Goal: Information Seeking & Learning: Learn about a topic

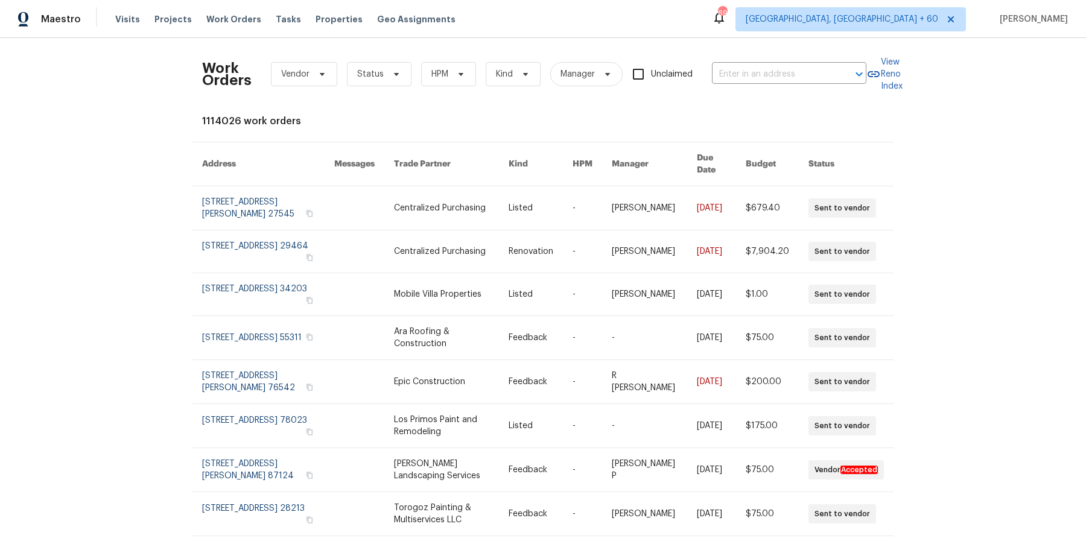
click at [733, 52] on div "Work Orders Vendor Status HPM Kind Manager Unclaimed ​" at bounding box center [534, 74] width 664 height 53
click at [733, 72] on input "text" at bounding box center [772, 74] width 121 height 19
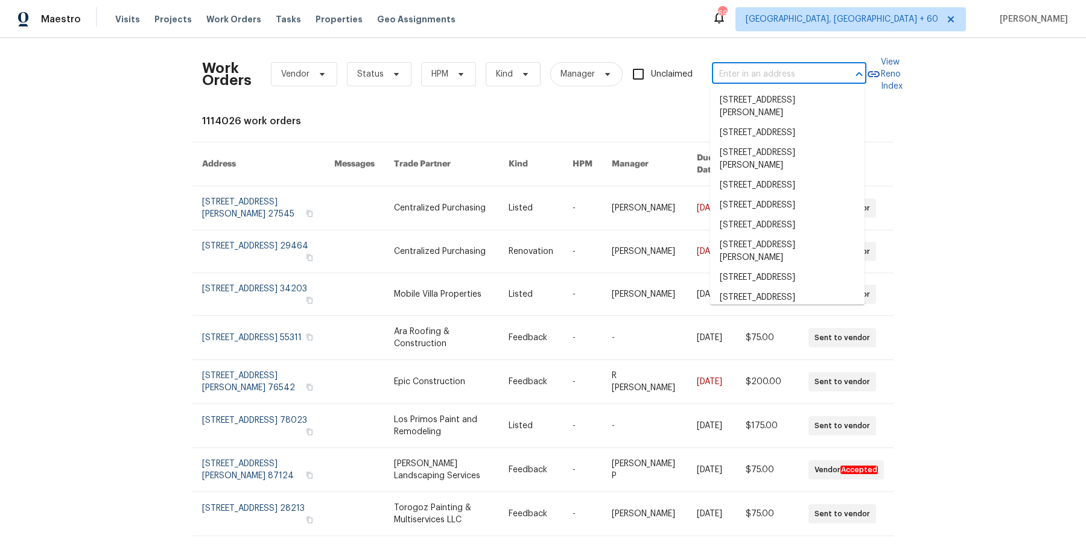
paste input "[STREET_ADDRESS][US_STATE]"
type input "[STREET_ADDRESS][US_STATE]"
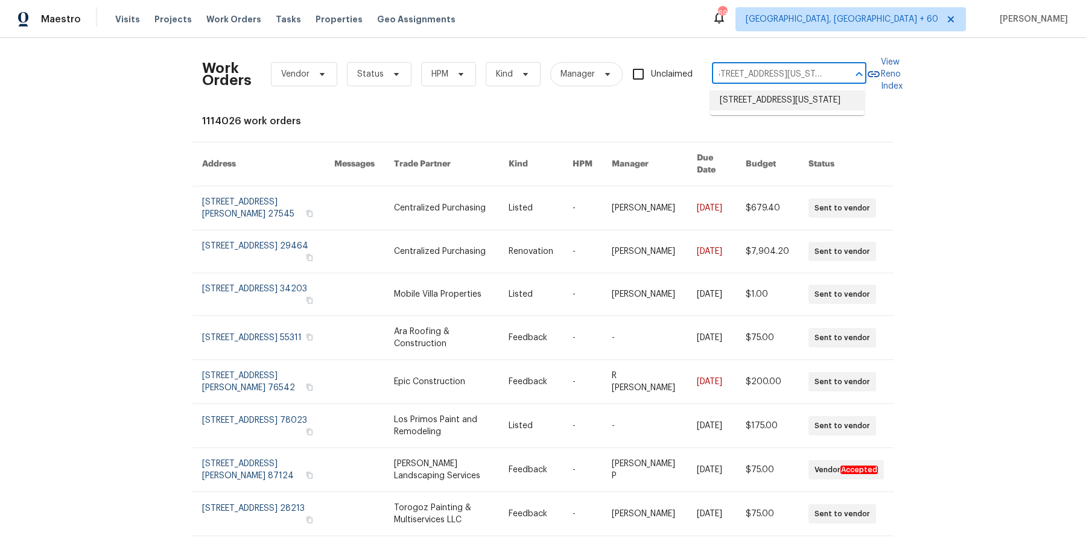
click at [777, 106] on li "[STREET_ADDRESS][US_STATE]" at bounding box center [787, 100] width 154 height 20
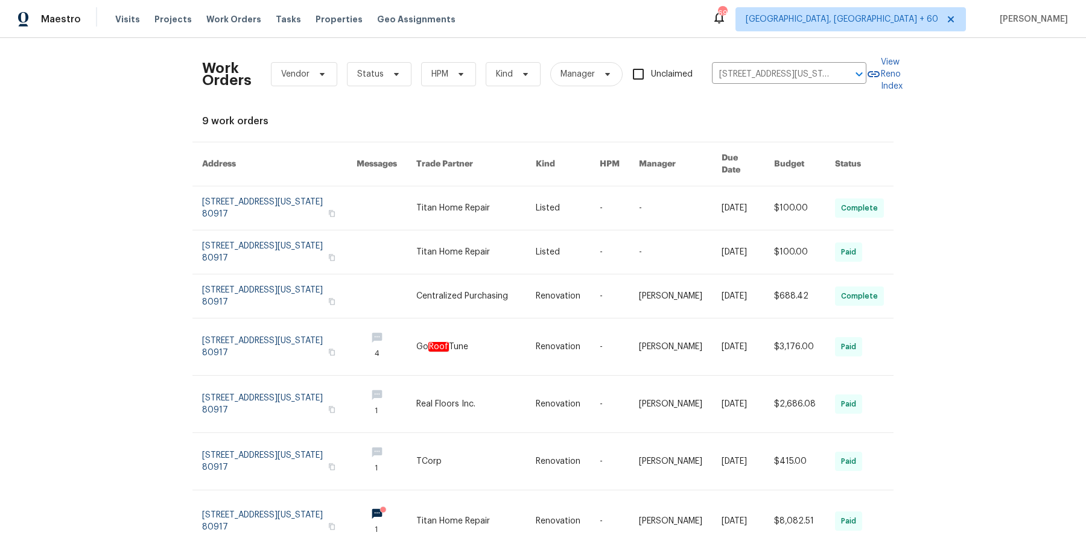
click at [625, 192] on link at bounding box center [619, 207] width 39 height 43
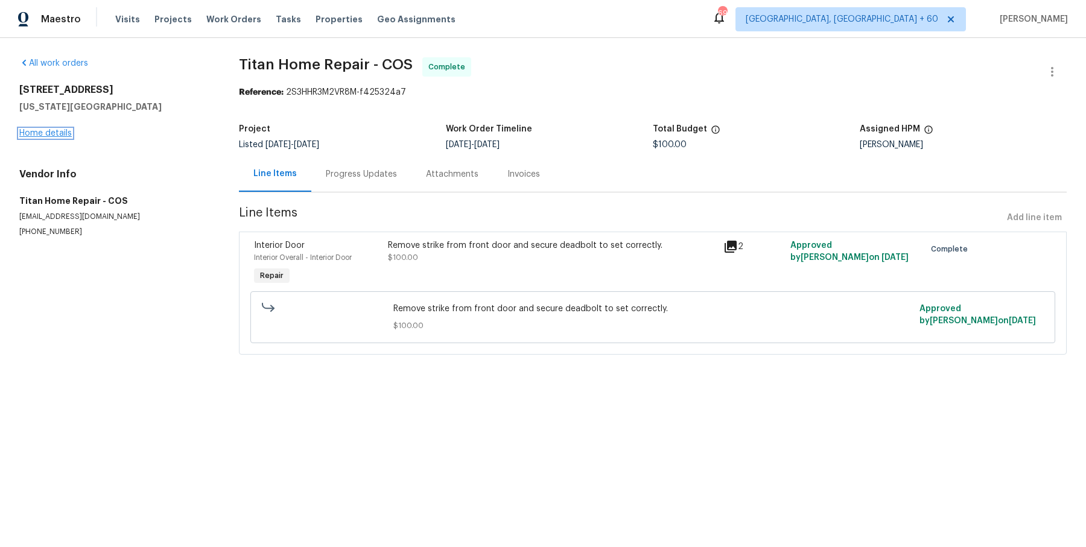
click at [40, 131] on link "Home details" at bounding box center [45, 133] width 52 height 8
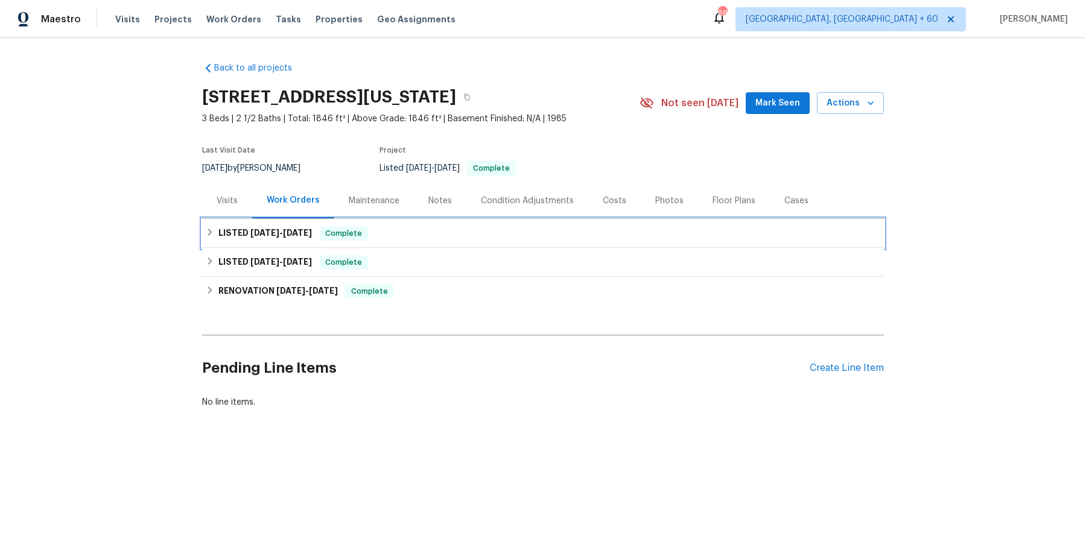
click at [473, 245] on div "LISTED [DATE] - [DATE] Complete" at bounding box center [543, 233] width 682 height 29
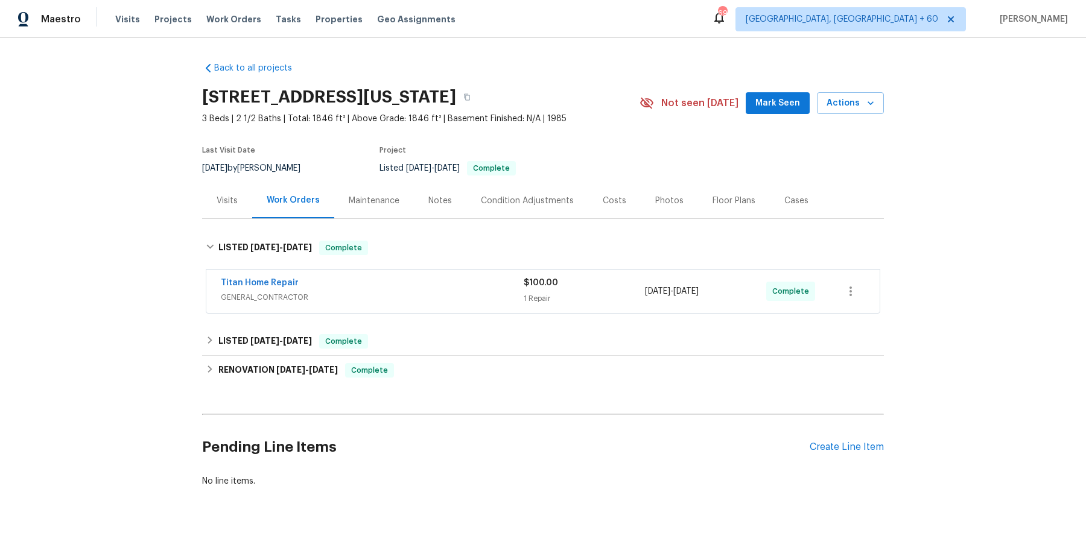
click at [443, 277] on div "Titan Home Repair" at bounding box center [372, 284] width 303 height 14
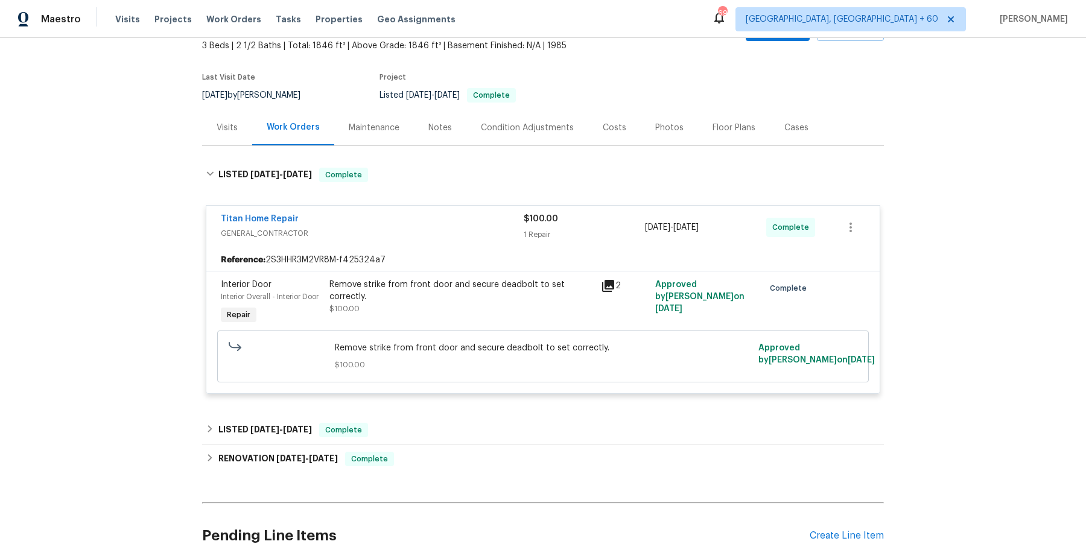
scroll to position [78, 0]
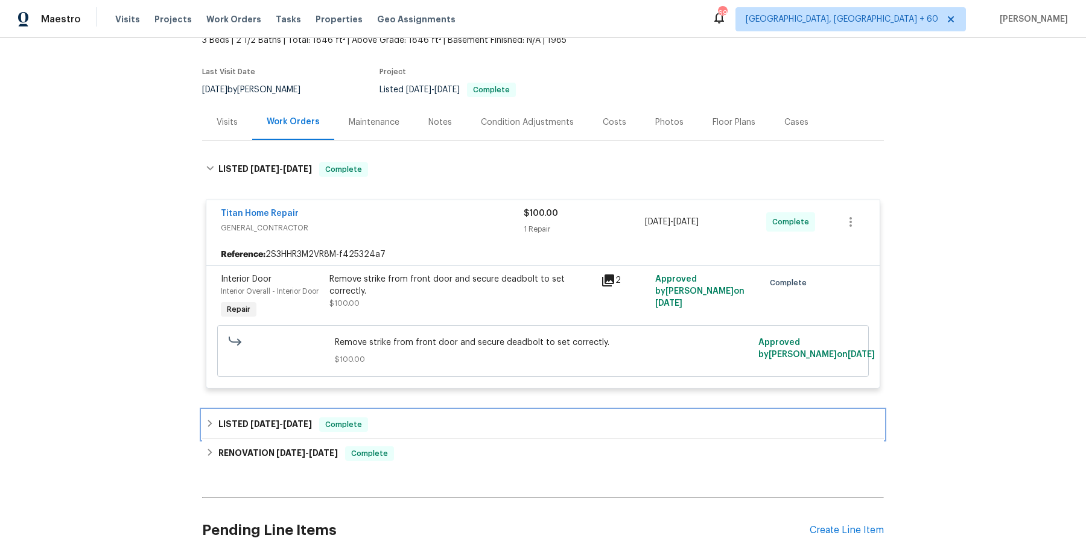
click at [391, 417] on div "LISTED [DATE] - [DATE] Complete" at bounding box center [543, 424] width 674 height 14
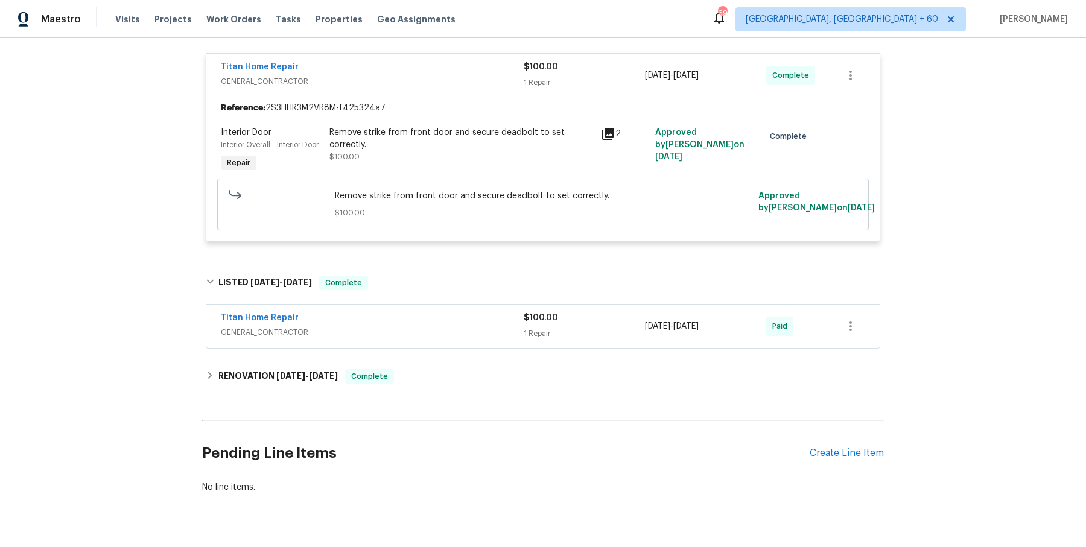
click at [429, 337] on div "Titan Home Repair GENERAL_CONTRACTOR" at bounding box center [372, 326] width 303 height 29
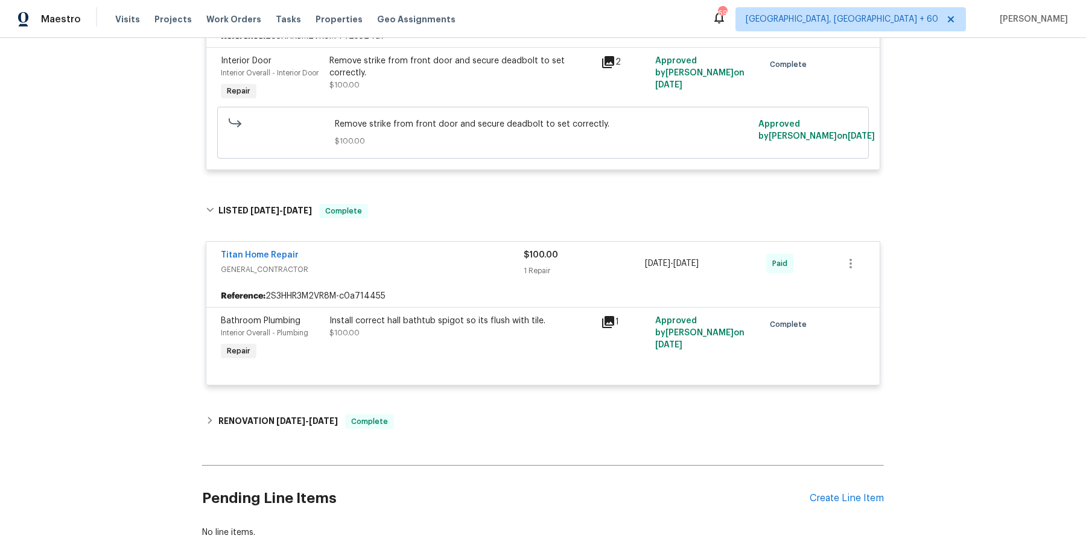
scroll to position [368, 0]
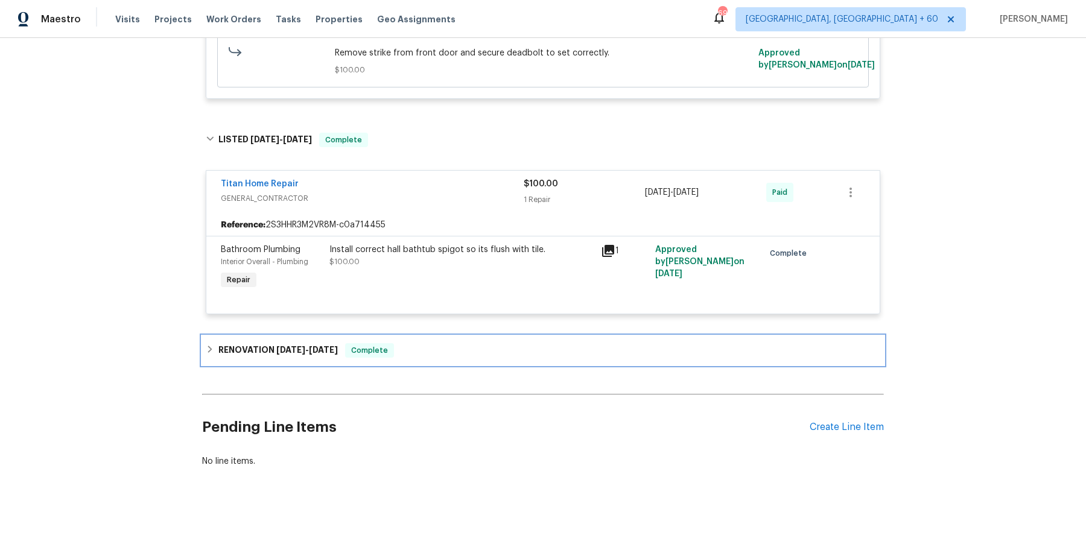
click at [429, 337] on div "RENOVATION [DATE] - [DATE] Complete" at bounding box center [543, 350] width 682 height 29
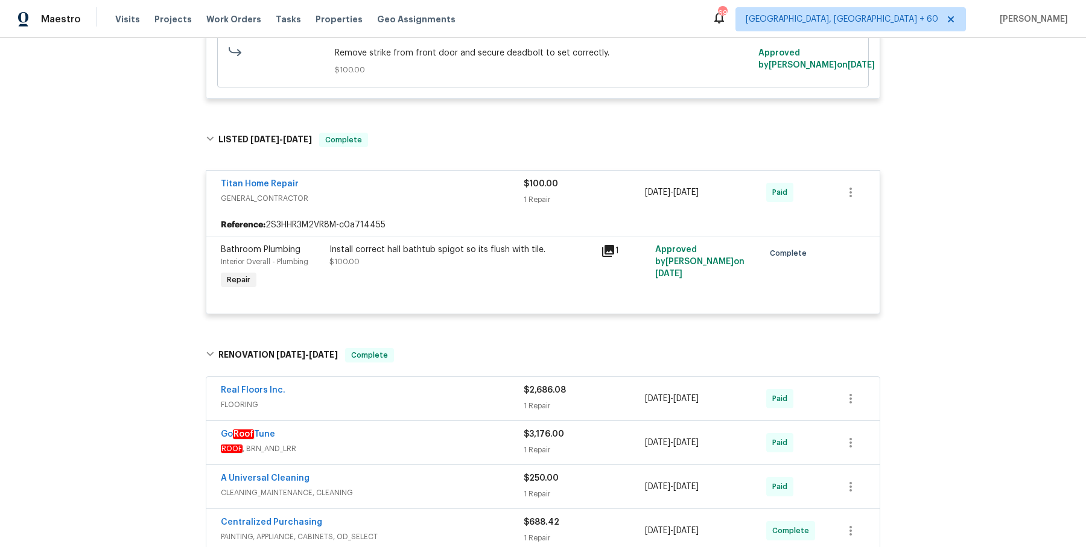
click at [426, 390] on div "Real Floors Inc." at bounding box center [372, 391] width 303 height 14
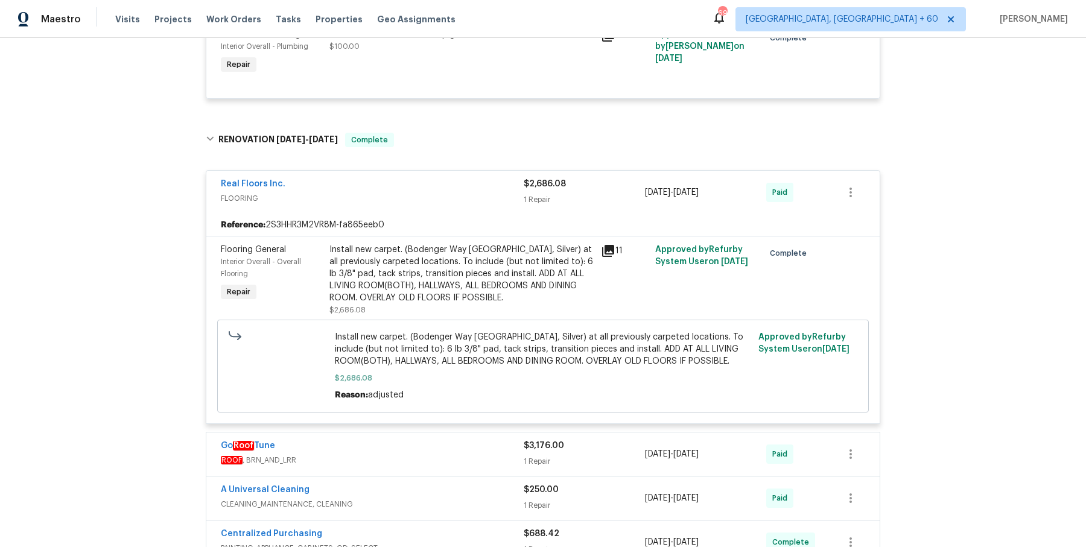
scroll to position [597, 0]
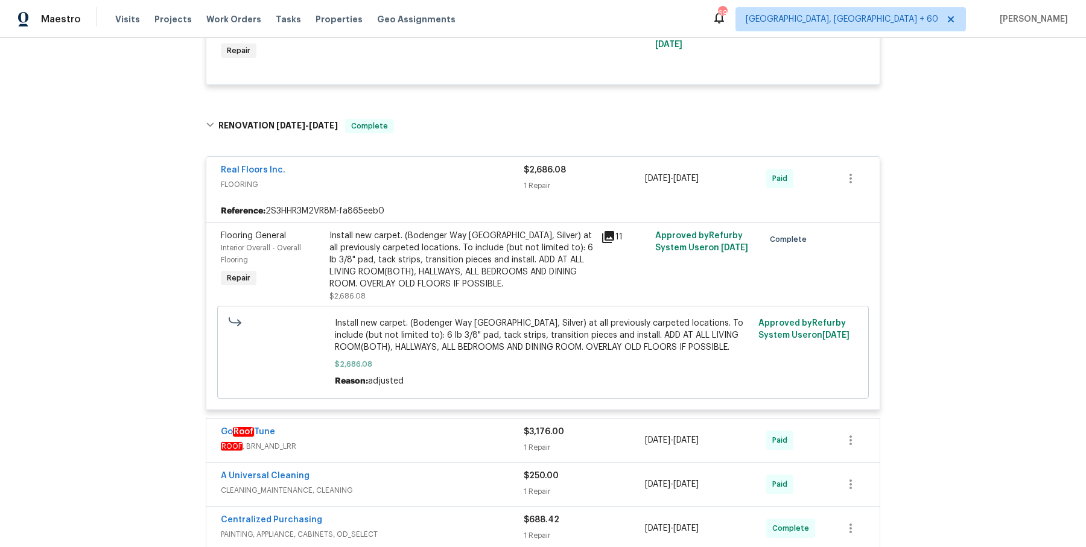
click at [434, 426] on div "Go Roof Tune" at bounding box center [372, 433] width 303 height 14
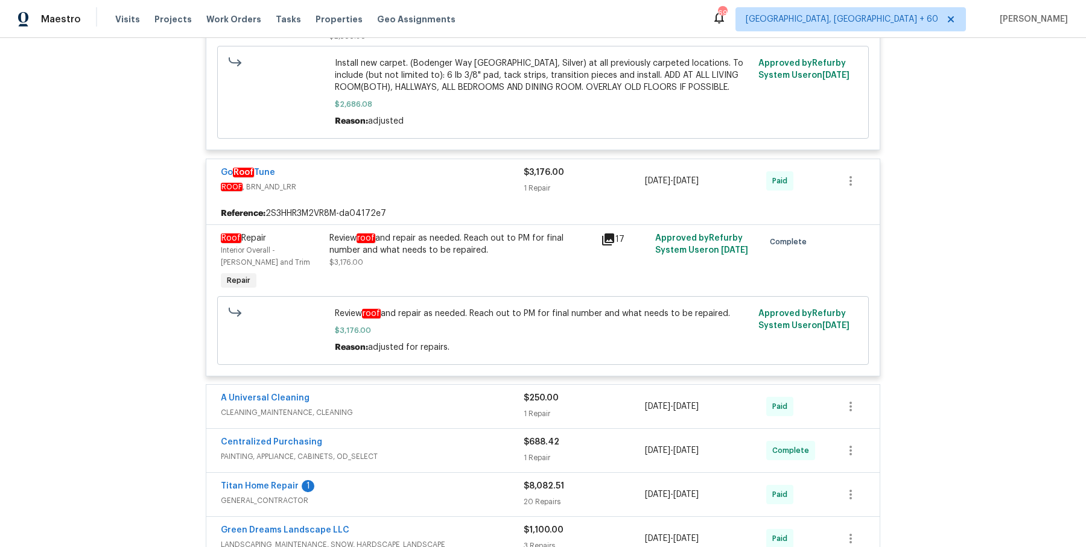
scroll to position [858, 0]
click at [433, 422] on div "A Universal Cleaning CLEANING_MAINTENANCE, CLEANING $250.00 1 Repair [DATE] - […" at bounding box center [542, 405] width 673 height 43
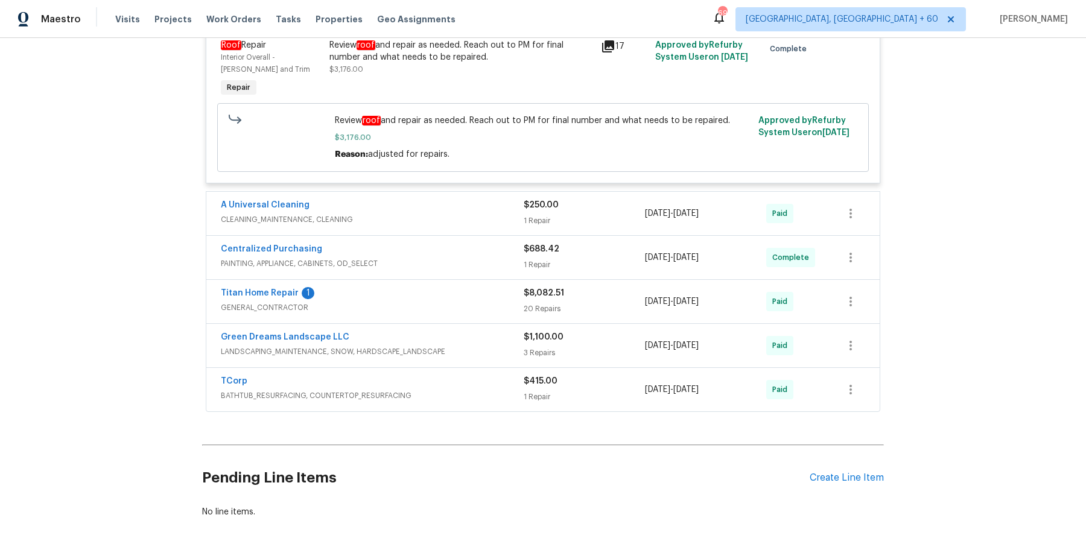
scroll to position [1053, 0]
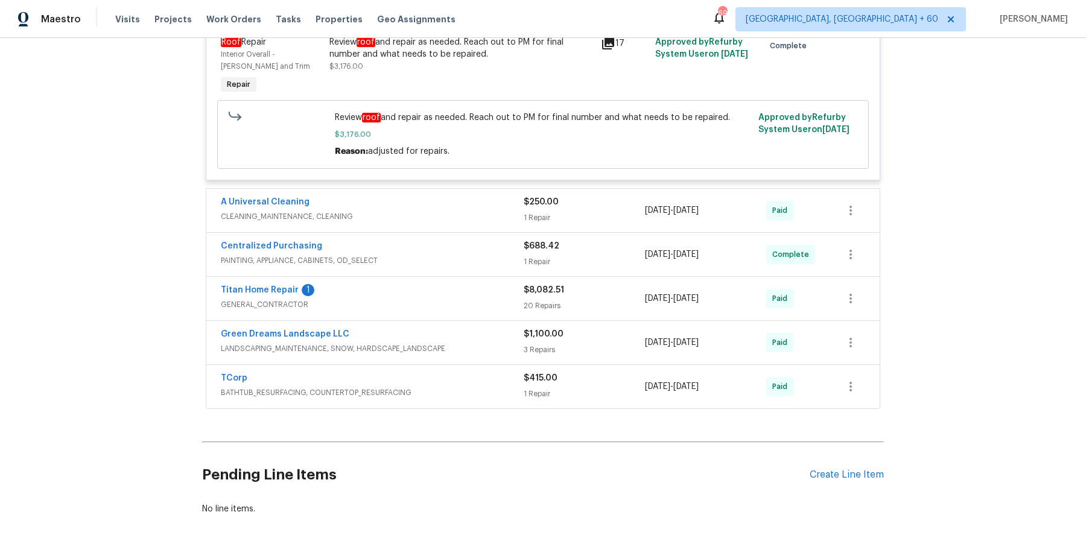
click at [474, 215] on span "CLEANING_MAINTENANCE, CLEANING" at bounding box center [372, 216] width 303 height 12
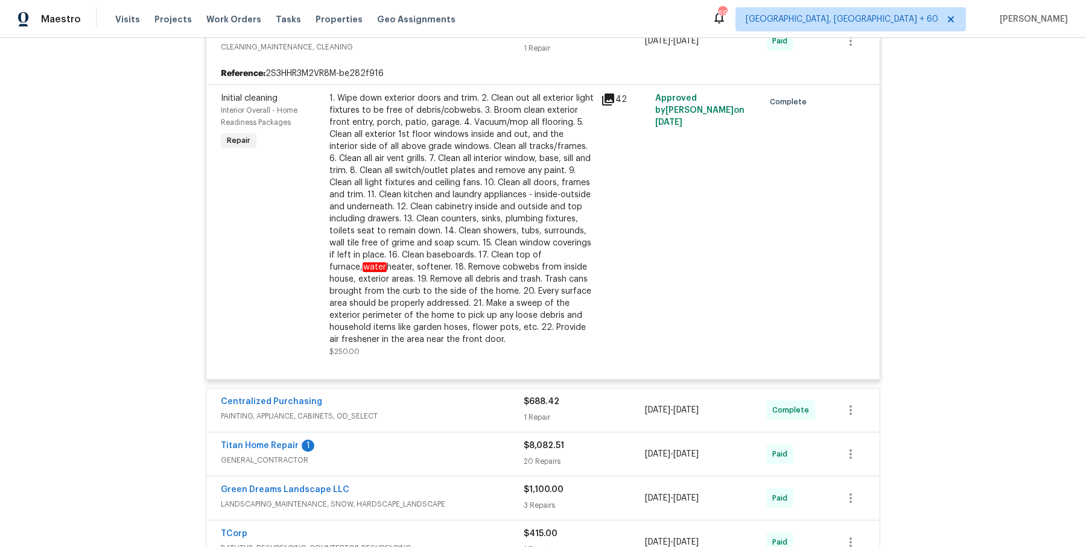
scroll to position [1328, 0]
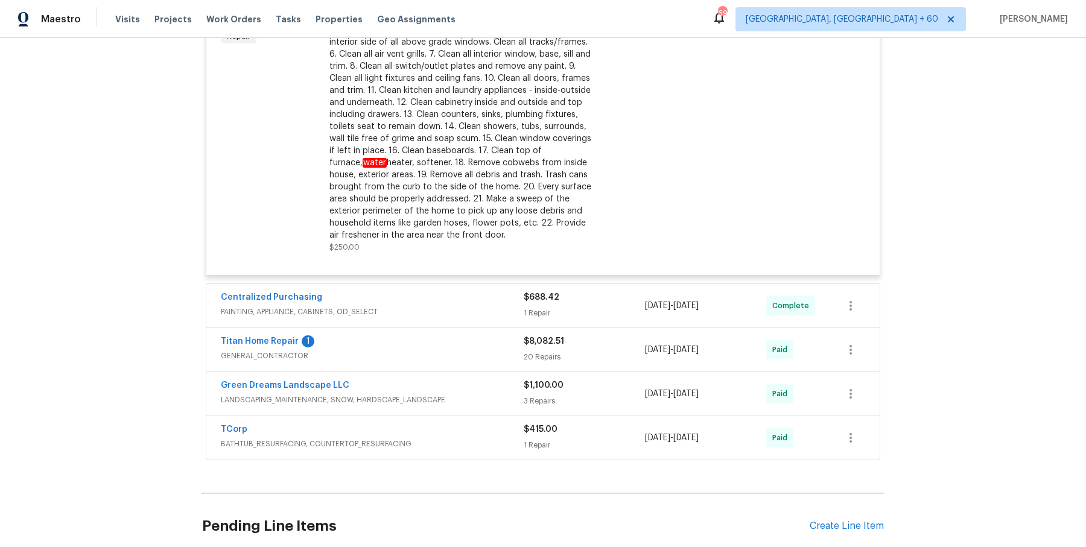
click at [459, 312] on span "PAINTING, APPLIANCE, CABINETS, OD_SELECT" at bounding box center [372, 312] width 303 height 12
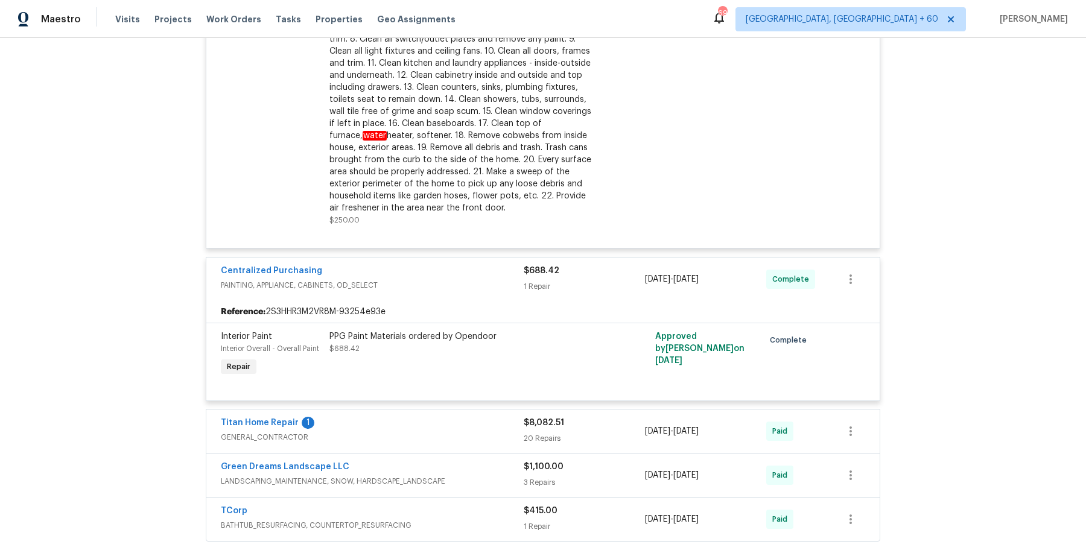
scroll to position [1359, 0]
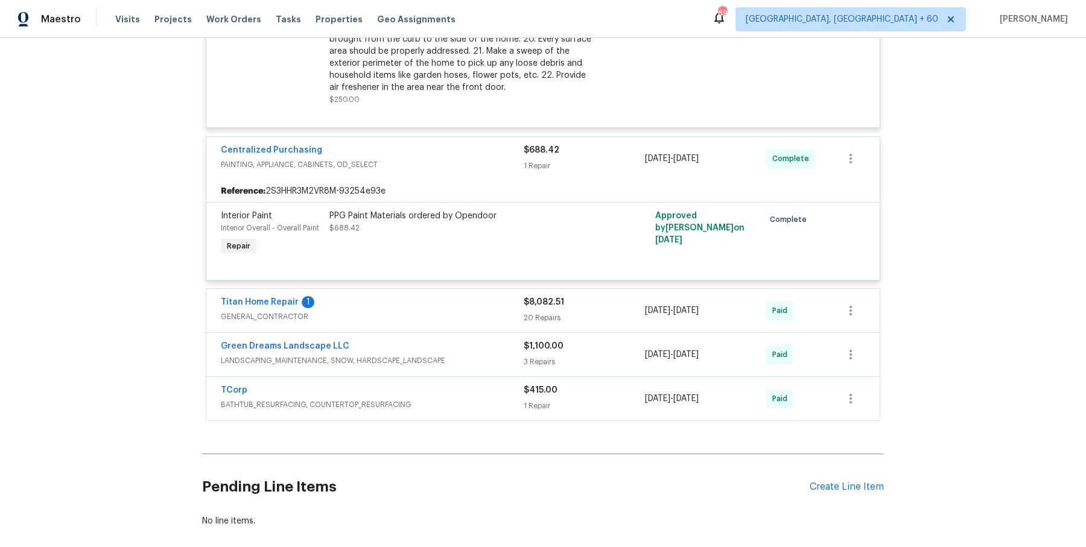
click at [459, 312] on span "GENERAL_CONTRACTOR" at bounding box center [372, 317] width 303 height 12
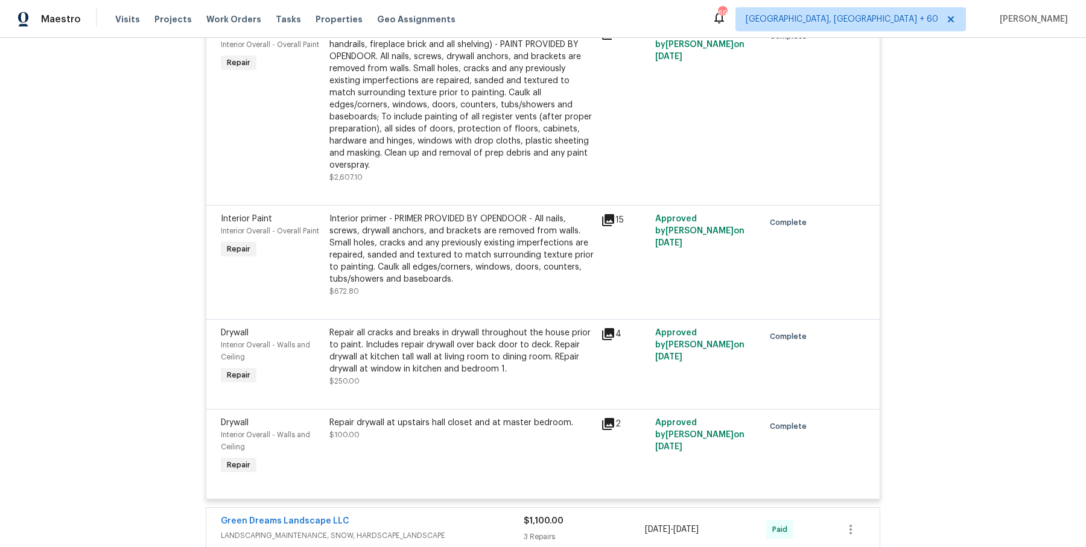
scroll to position [3472, 0]
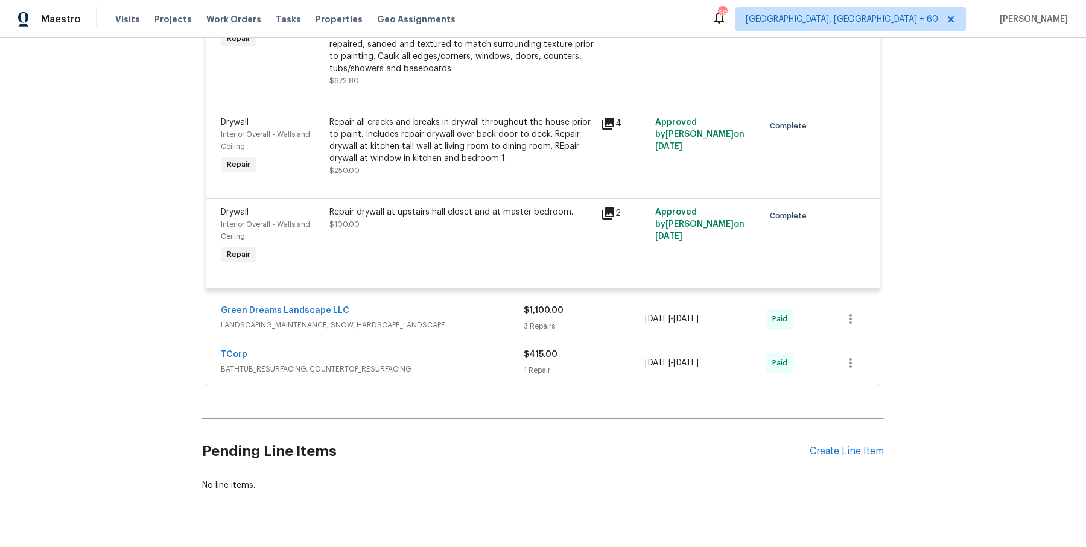
click at [464, 319] on span "LANDSCAPING_MAINTENANCE, SNOW, HARDSCAPE_LANDSCAPE" at bounding box center [372, 325] width 303 height 12
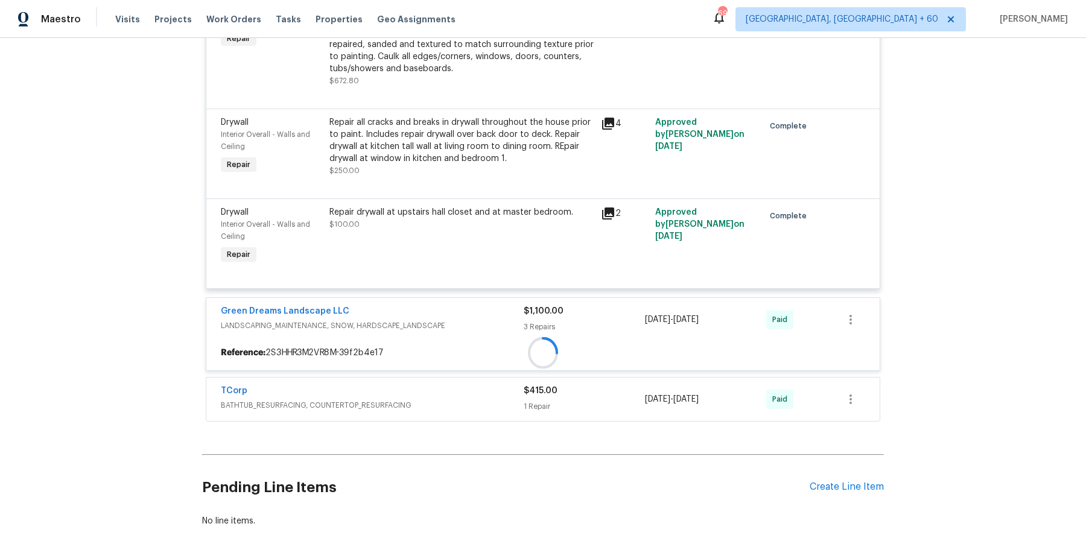
scroll to position [3510, 0]
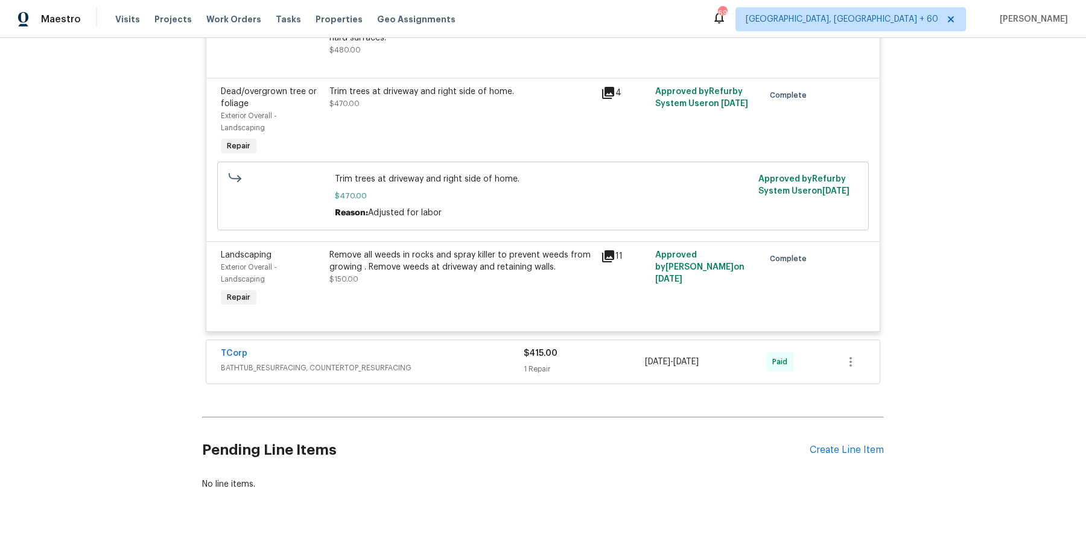
click at [462, 347] on div "TCorp" at bounding box center [372, 354] width 303 height 14
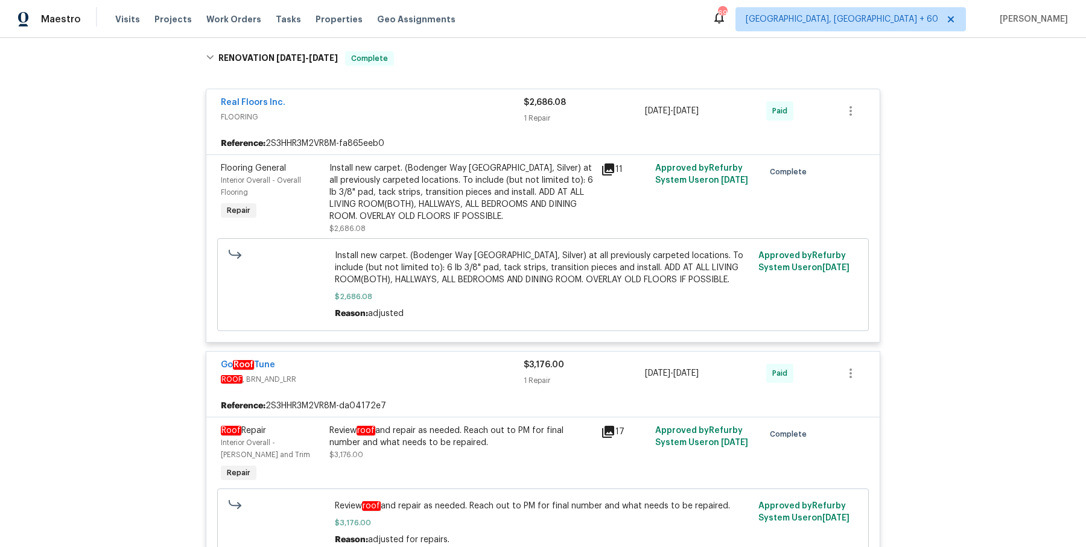
scroll to position [0, 0]
